Goal: Find specific page/section: Find specific page/section

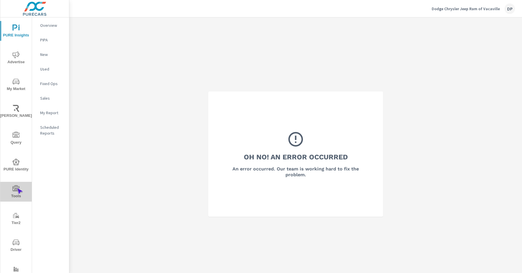
click at [17, 188] on icon "nav menu" at bounding box center [16, 188] width 7 height 6
